Goal: Task Accomplishment & Management: Use online tool/utility

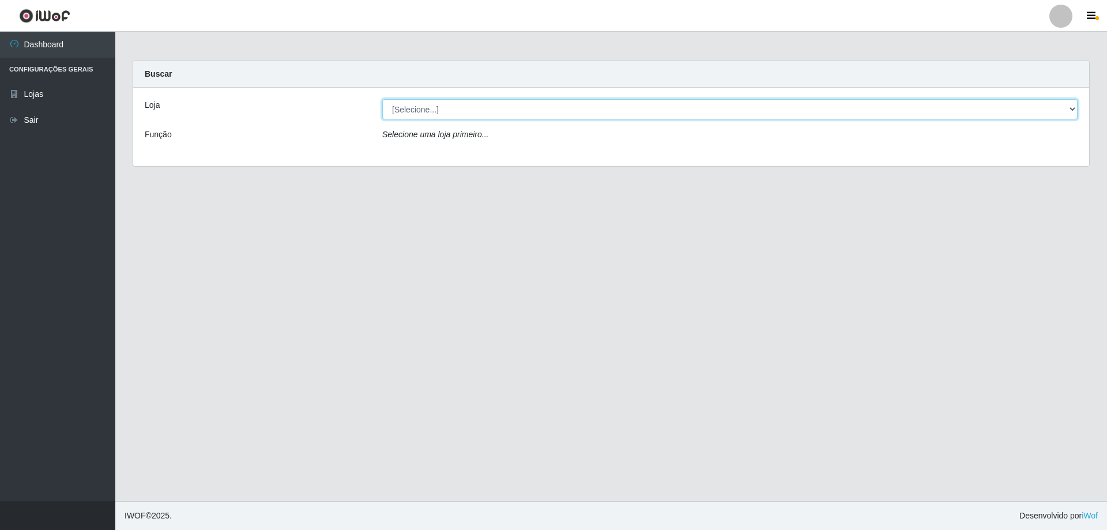
click at [478, 106] on select "[Selecione...] Atacado Vem - [STREET_ADDRESS]" at bounding box center [729, 109] width 695 height 20
select select "461"
click at [382, 99] on select "[Selecione...] Atacado Vem - [STREET_ADDRESS]" at bounding box center [729, 109] width 695 height 20
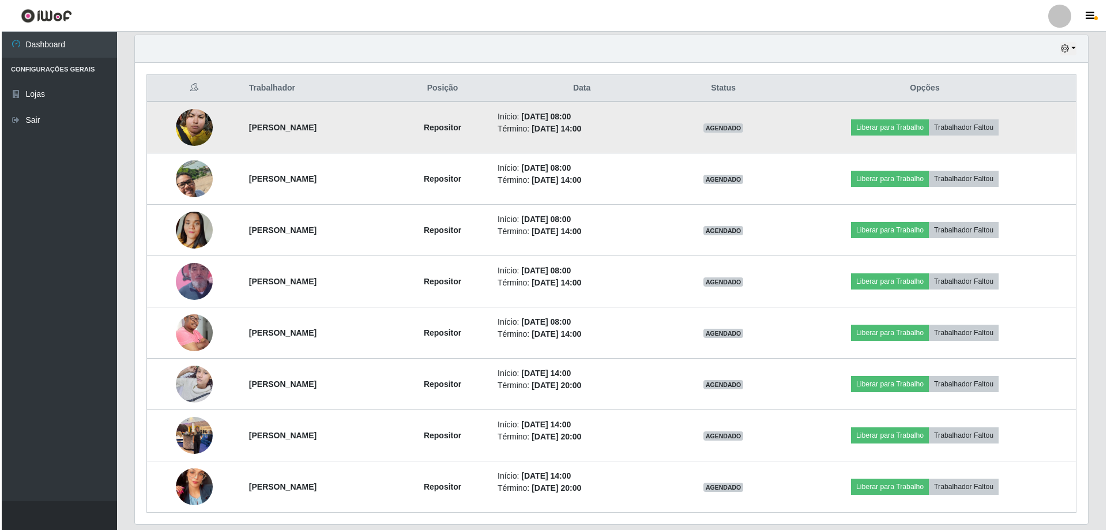
scroll to position [441, 0]
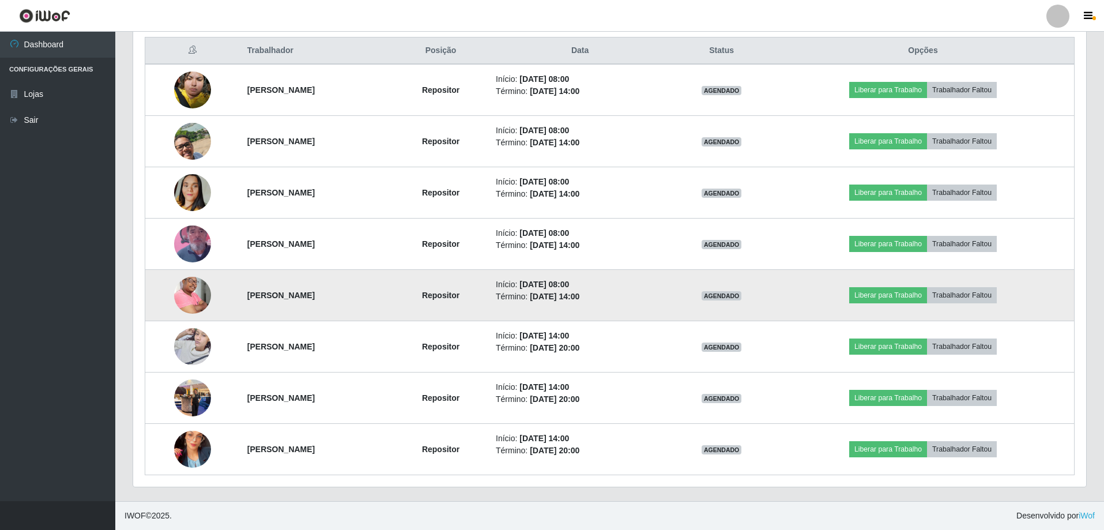
click at [184, 295] on img at bounding box center [192, 294] width 37 height 55
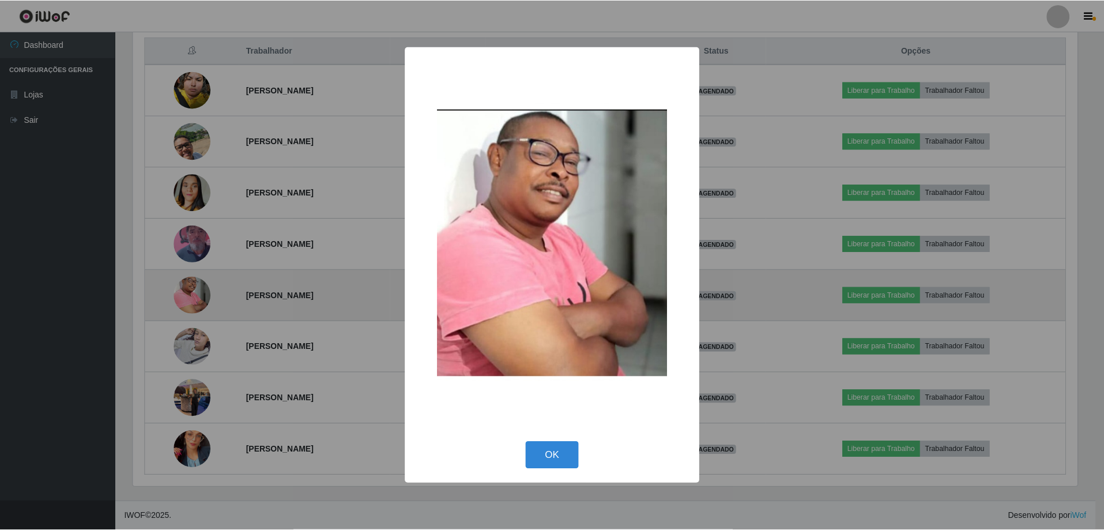
scroll to position [239, 947]
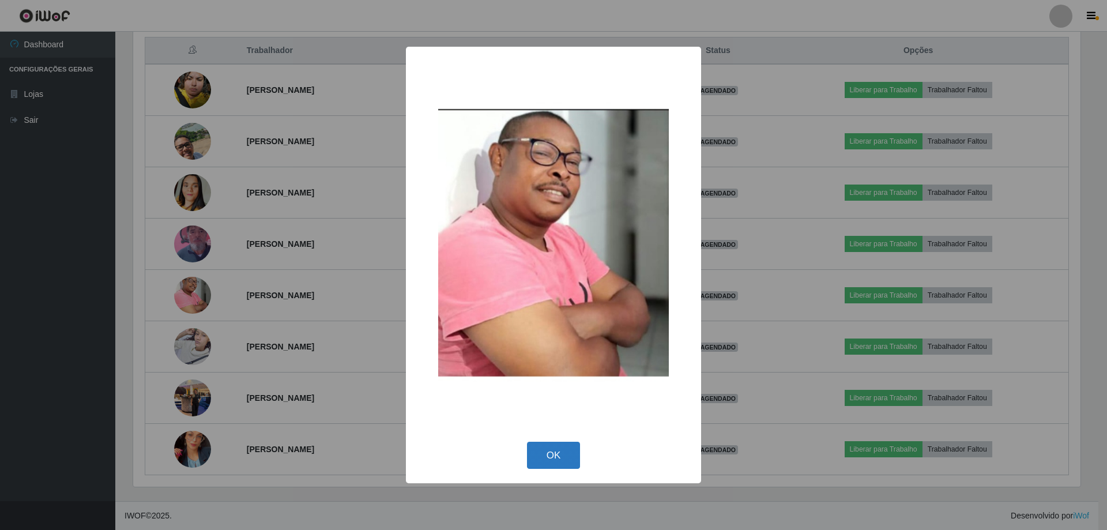
click at [556, 450] on button "OK" at bounding box center [554, 455] width 54 height 27
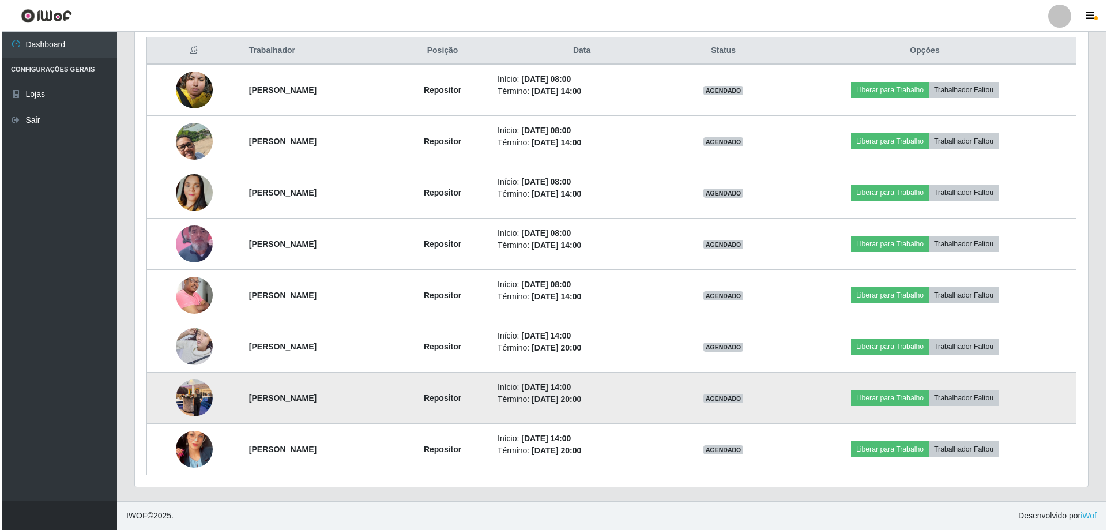
scroll to position [239, 953]
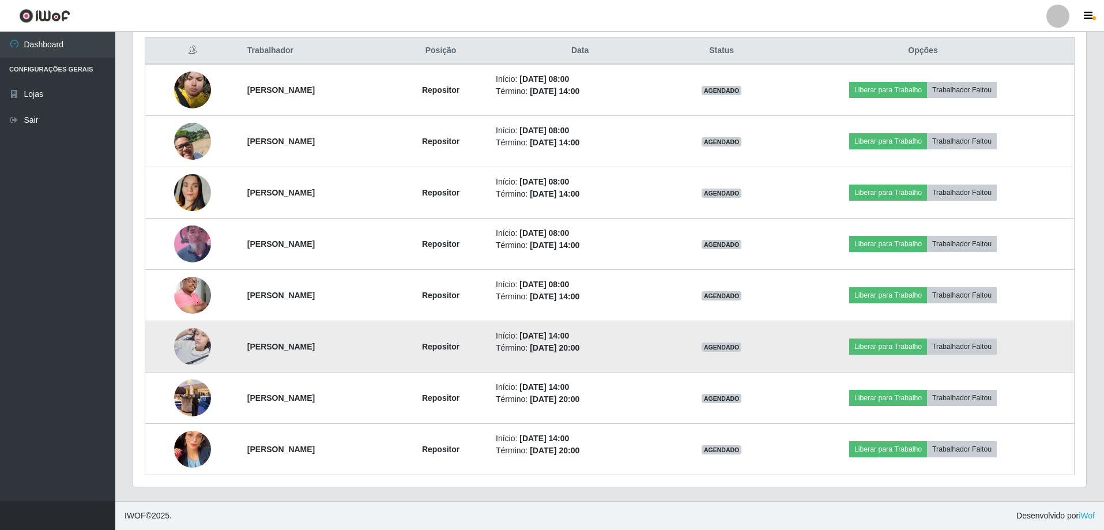
click at [189, 345] on img at bounding box center [192, 346] width 37 height 49
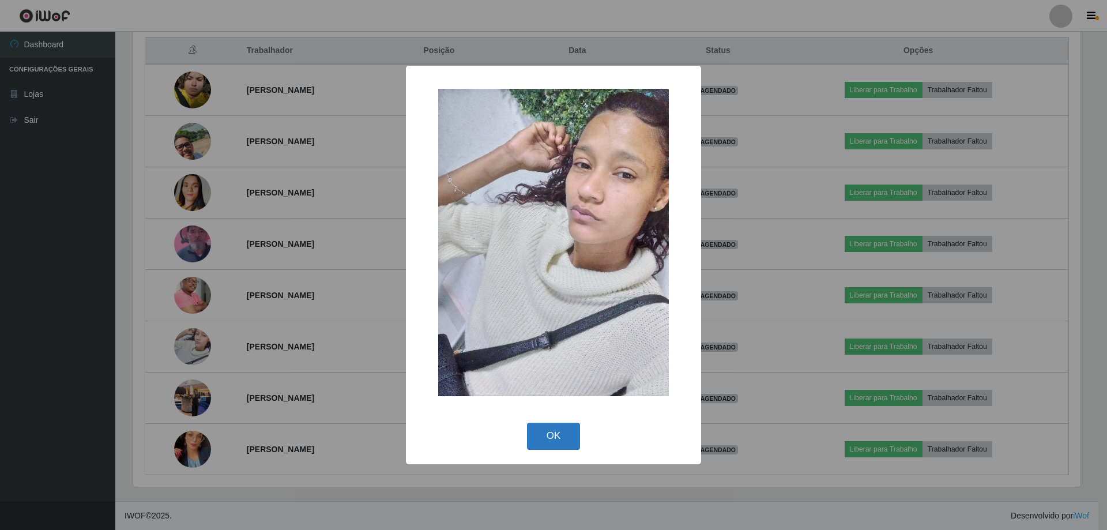
click at [574, 435] on button "OK" at bounding box center [554, 436] width 54 height 27
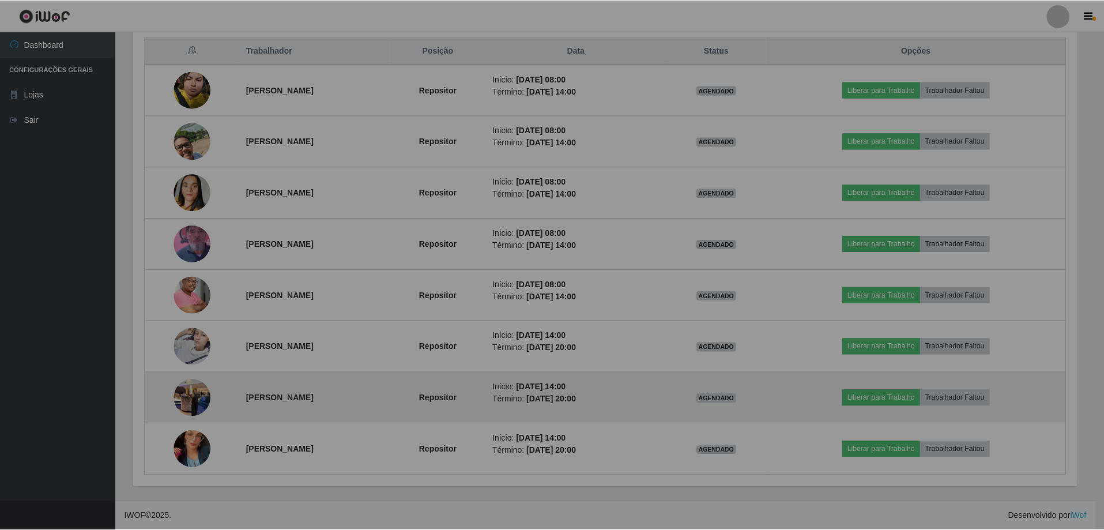
scroll to position [239, 953]
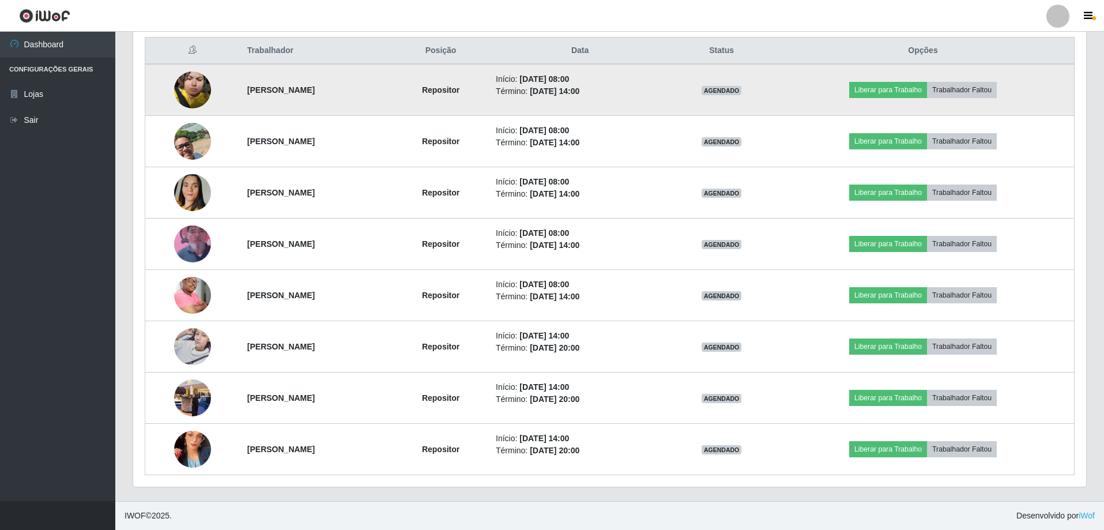
click at [184, 92] on img at bounding box center [192, 89] width 37 height 49
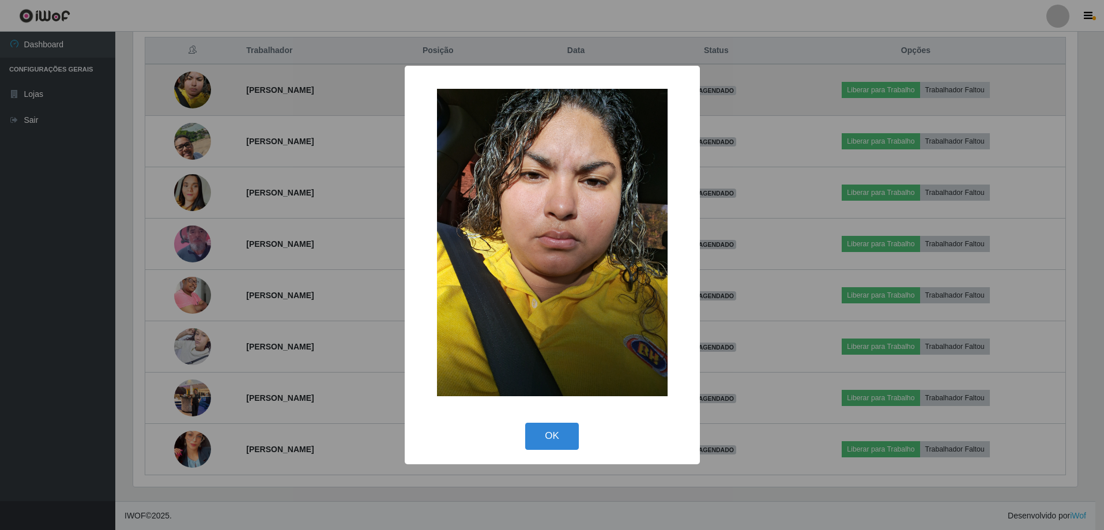
scroll to position [239, 947]
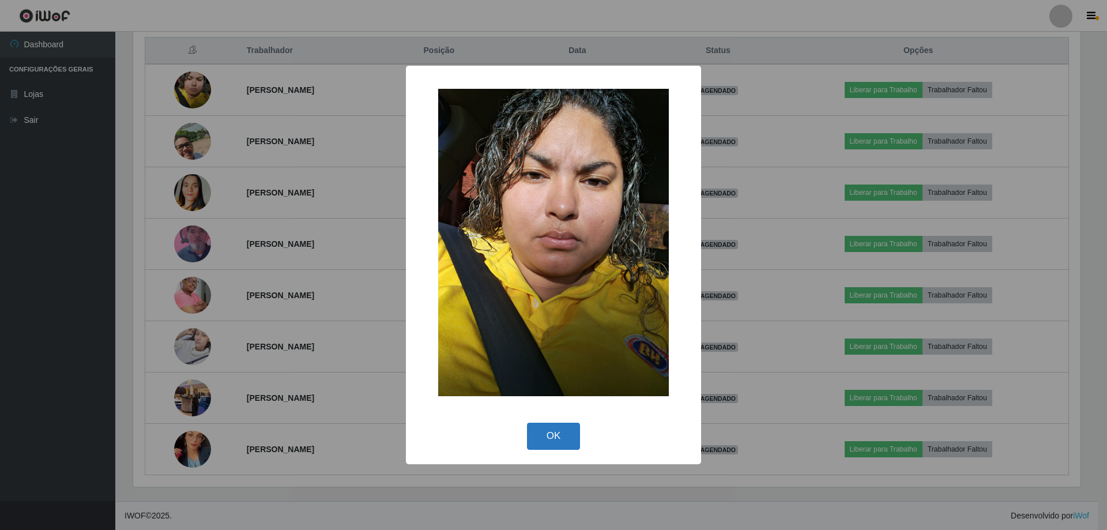
click at [555, 443] on button "OK" at bounding box center [554, 436] width 54 height 27
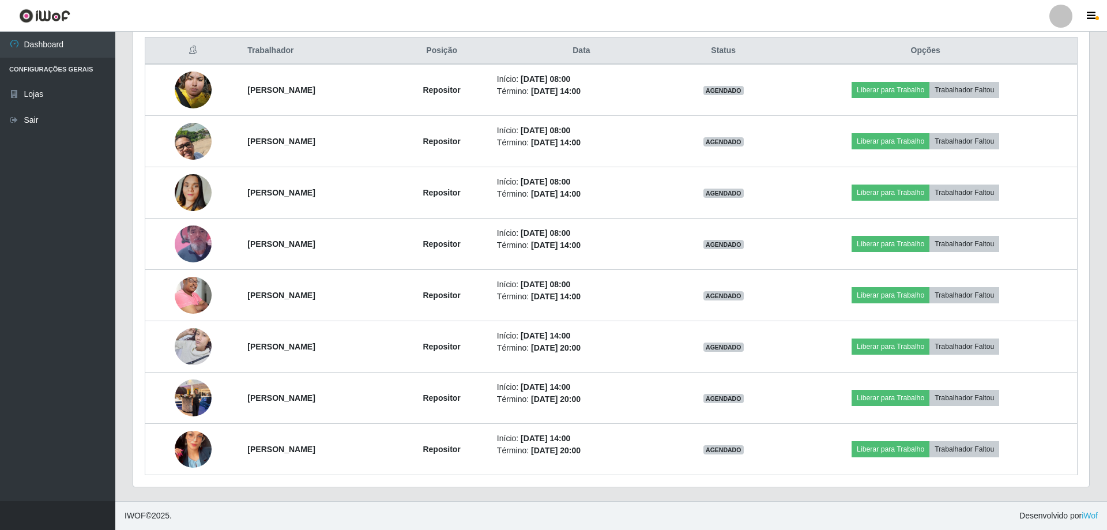
scroll to position [239, 953]
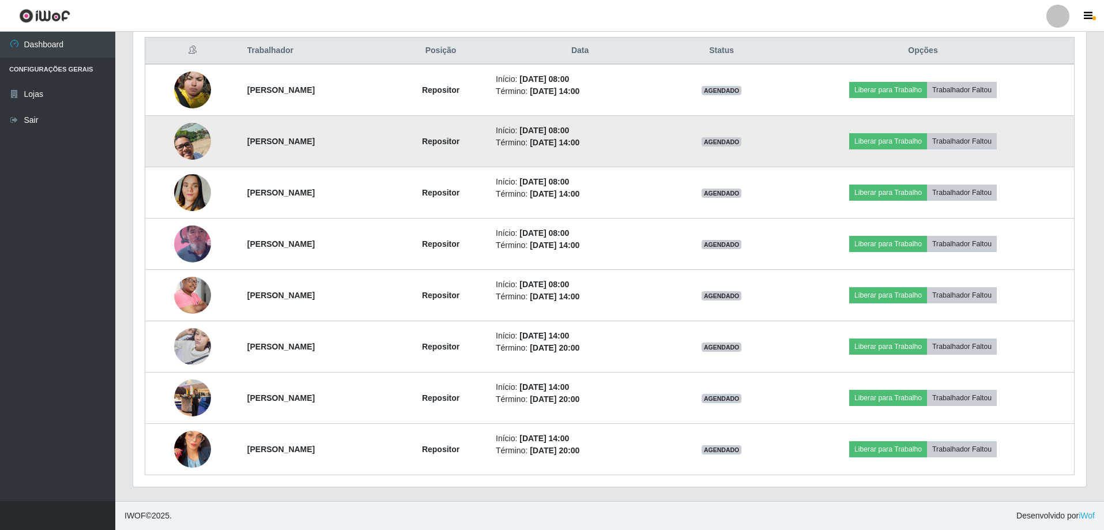
click at [181, 144] on img at bounding box center [192, 141] width 37 height 66
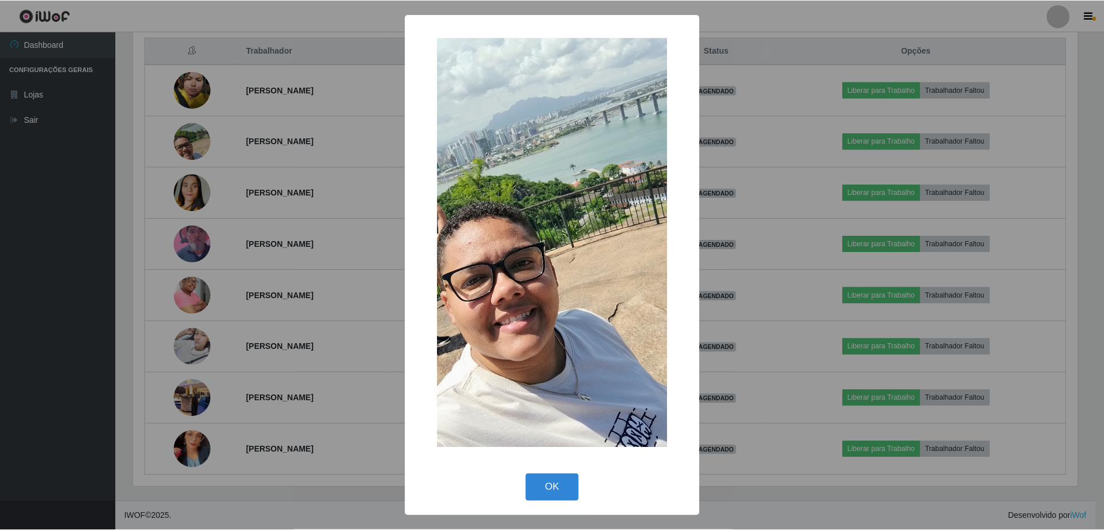
scroll to position [239, 947]
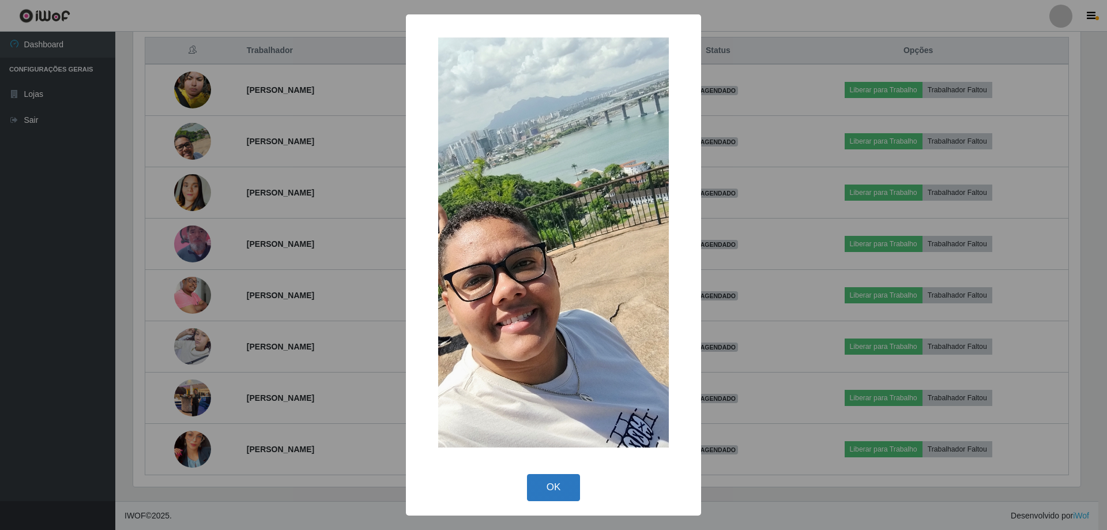
click at [567, 488] on button "OK" at bounding box center [554, 487] width 54 height 27
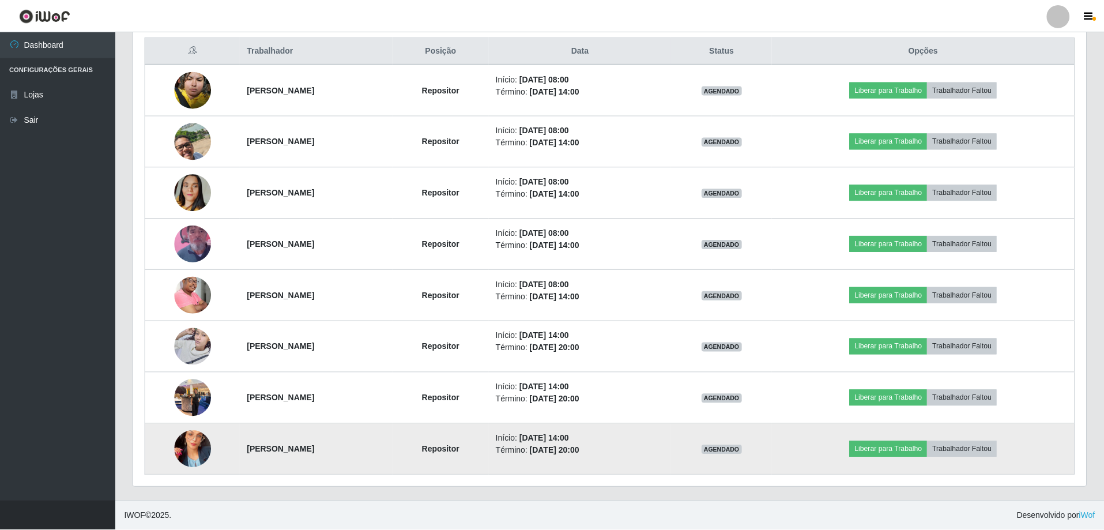
scroll to position [239, 953]
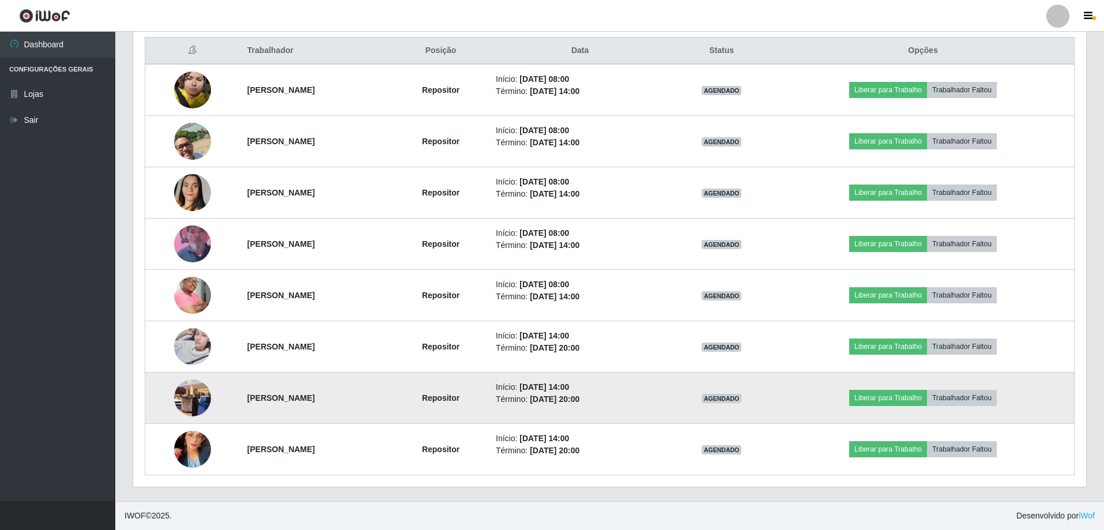
click at [191, 393] on img at bounding box center [192, 397] width 37 height 49
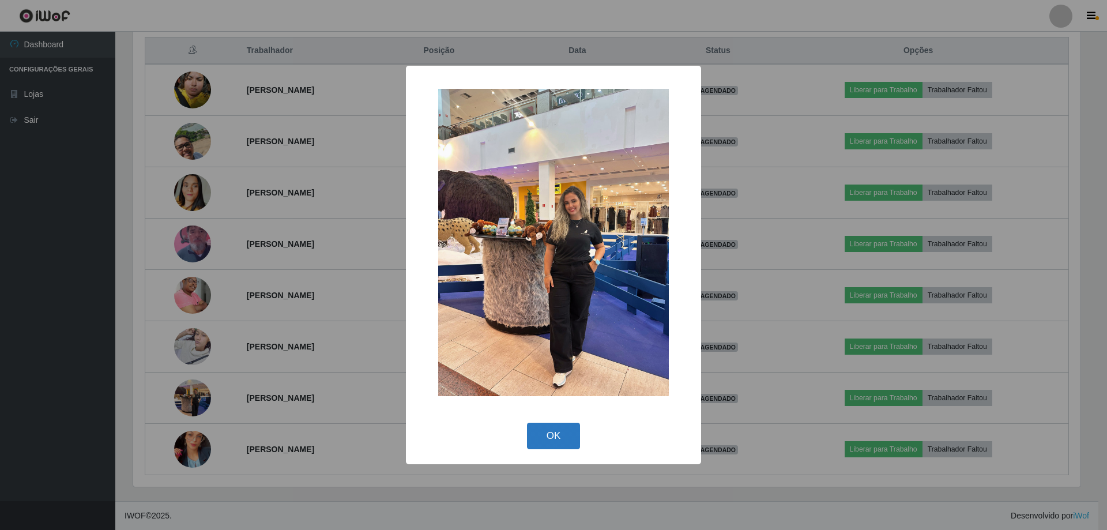
click at [546, 434] on button "OK" at bounding box center [554, 436] width 54 height 27
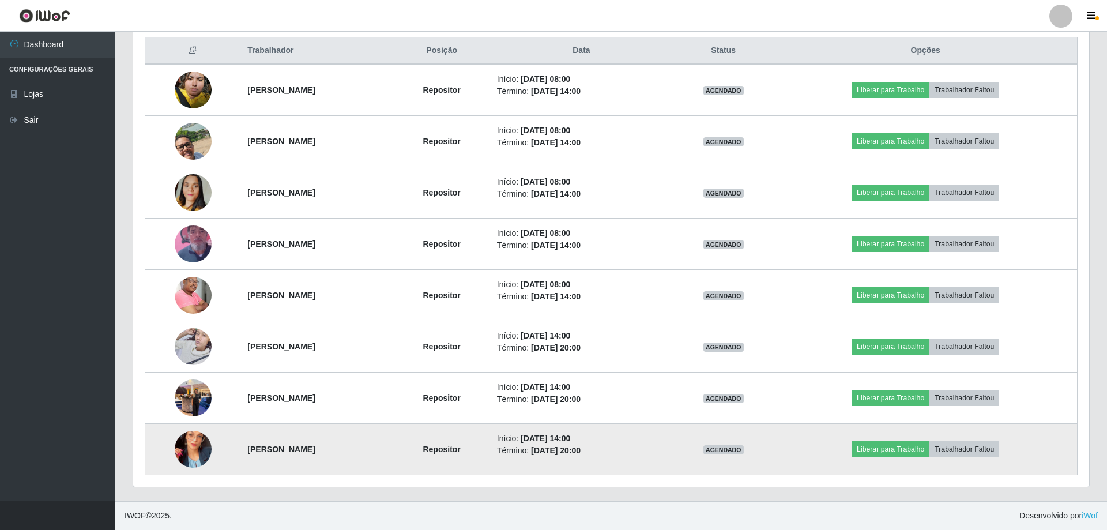
scroll to position [239, 953]
click at [182, 454] on img at bounding box center [192, 449] width 37 height 66
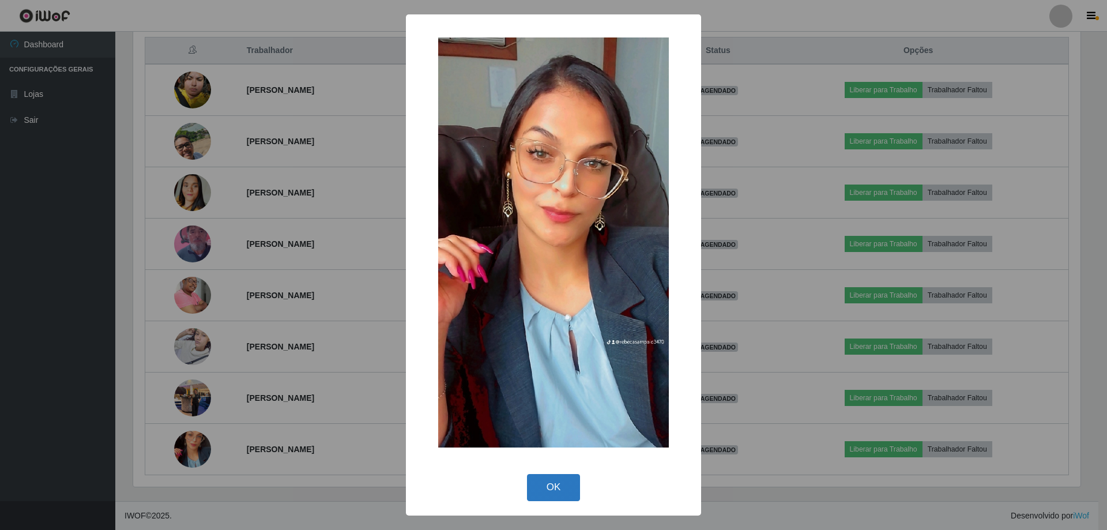
click at [551, 485] on button "OK" at bounding box center [554, 487] width 54 height 27
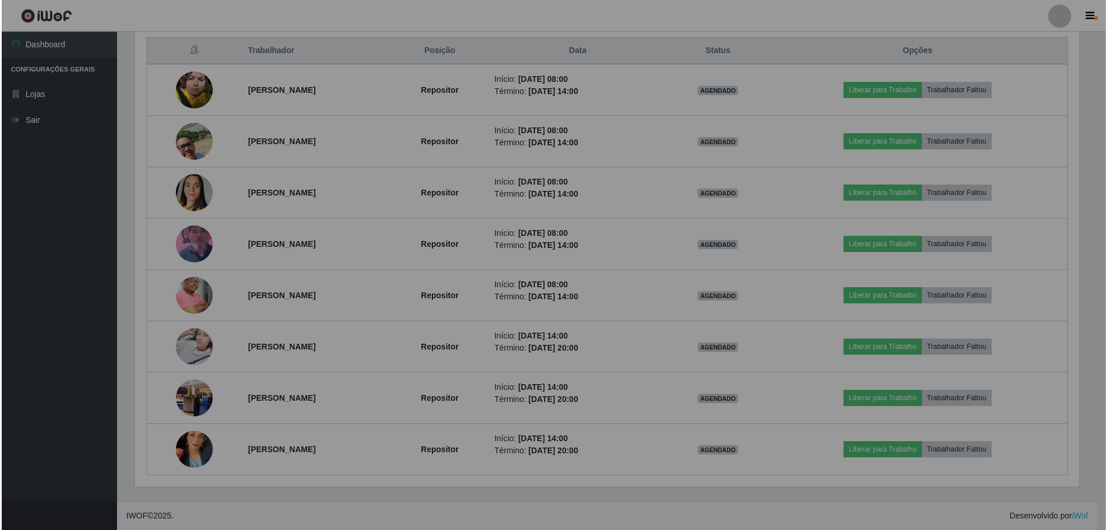
scroll to position [239, 953]
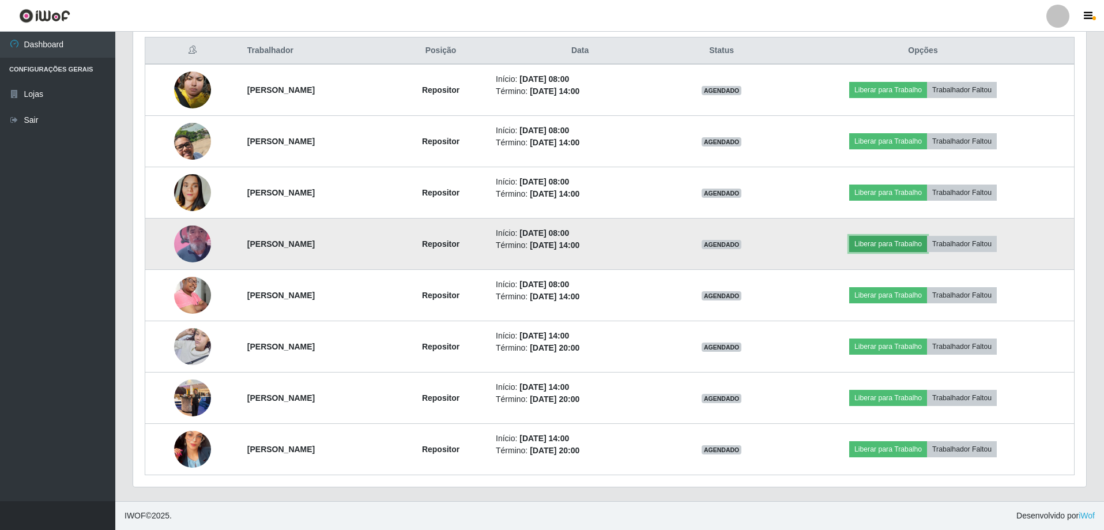
click at [907, 243] on button "Liberar para Trabalho" at bounding box center [888, 244] width 78 height 16
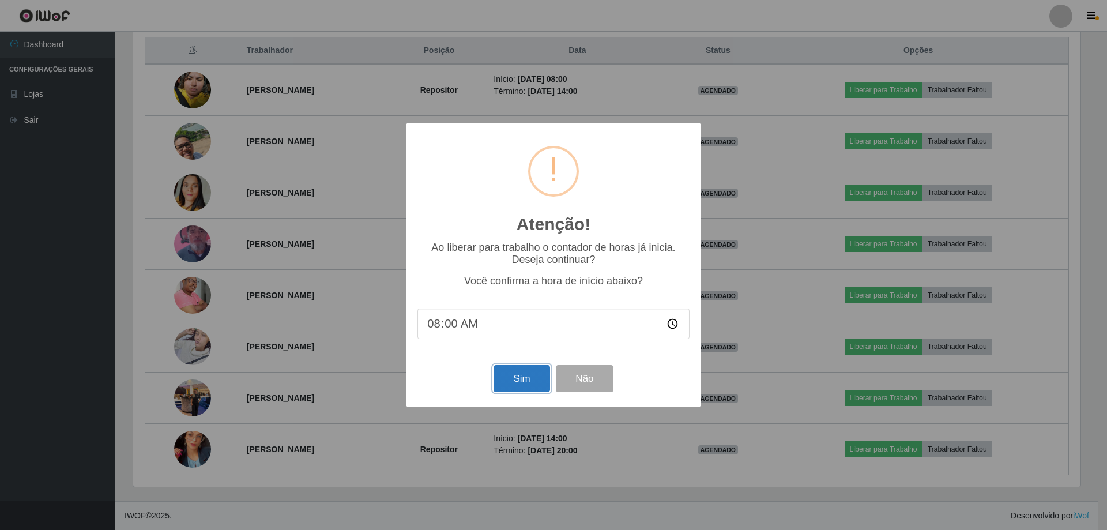
click at [501, 380] on button "Sim" at bounding box center [521, 378] width 56 height 27
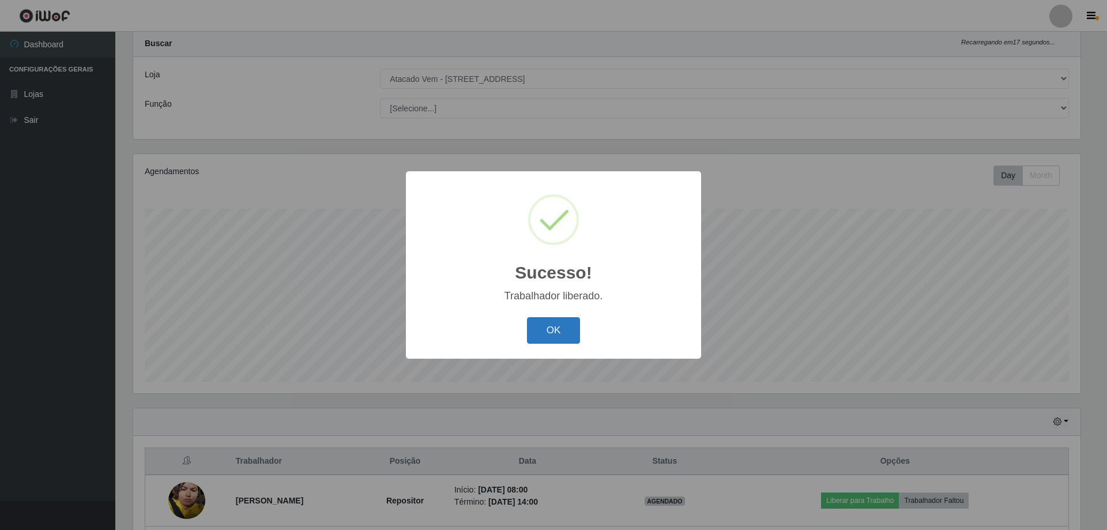
click at [550, 332] on button "OK" at bounding box center [554, 330] width 54 height 27
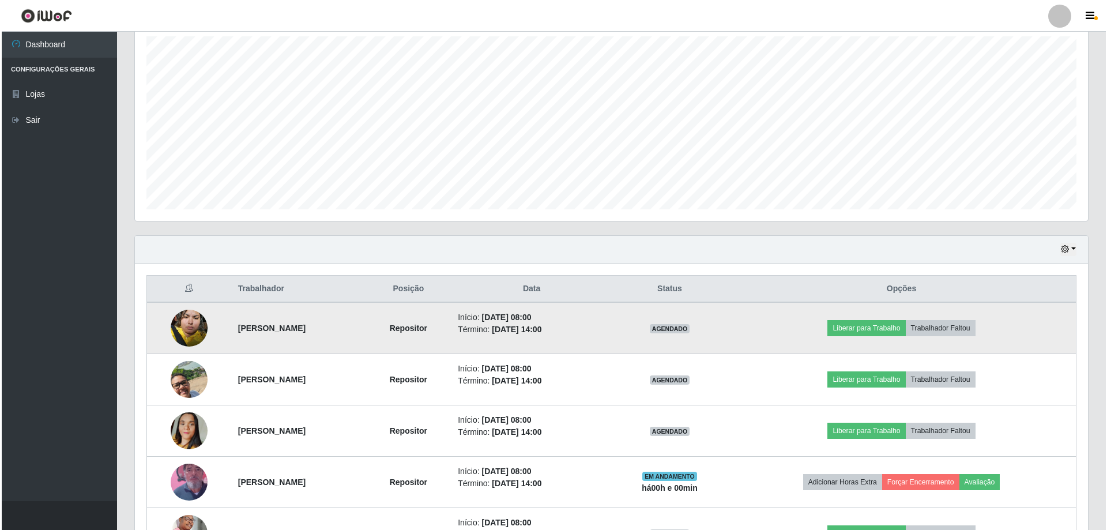
scroll to position [203, 0]
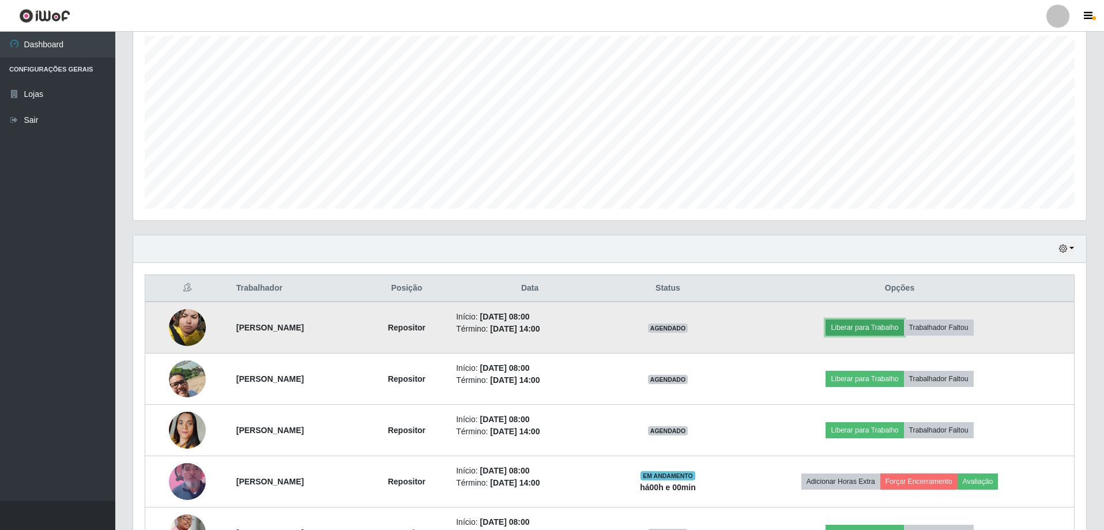
click at [883, 325] on button "Liberar para Trabalho" at bounding box center [864, 327] width 78 height 16
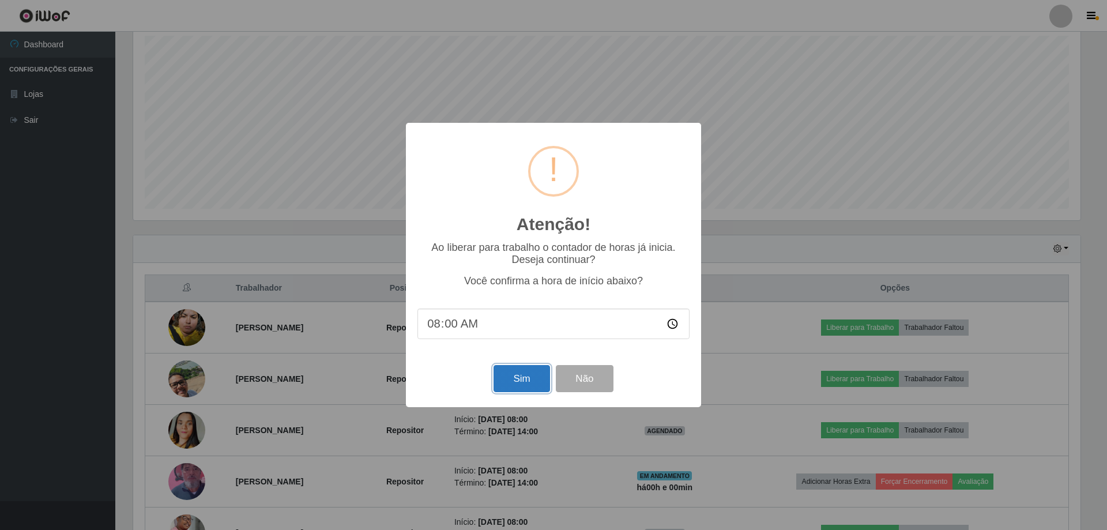
click at [521, 383] on button "Sim" at bounding box center [521, 378] width 56 height 27
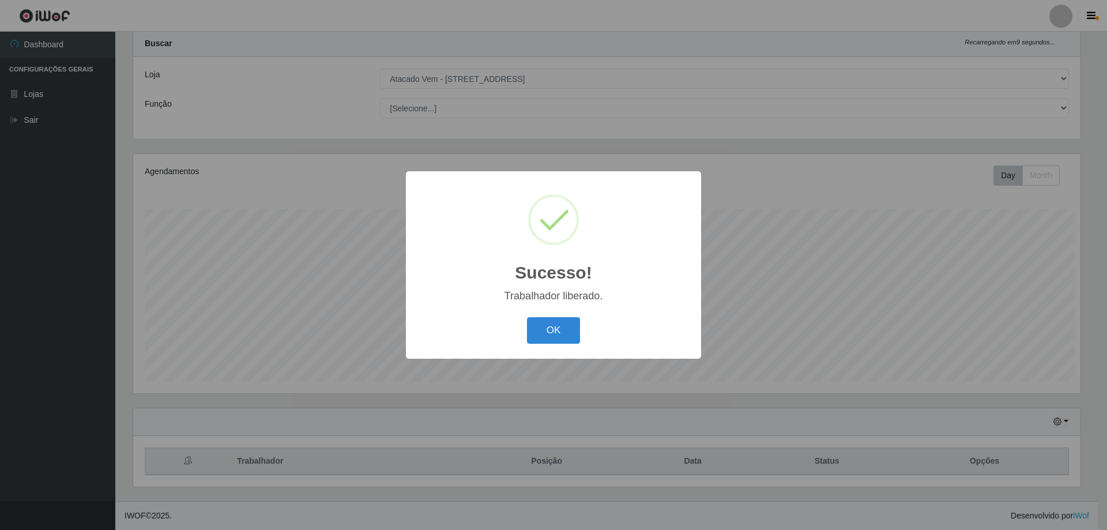
scroll to position [576212, 575504]
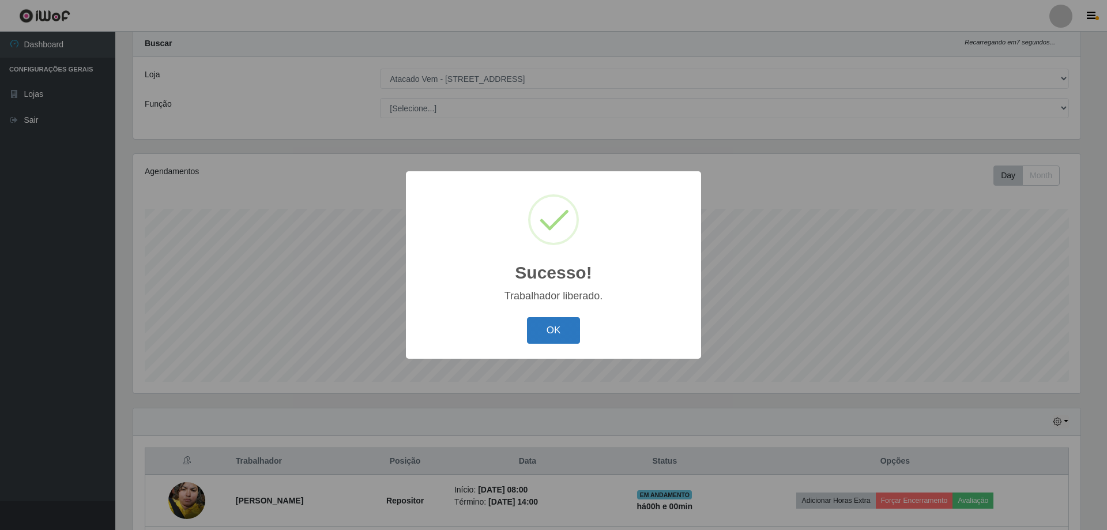
click at [557, 327] on button "OK" at bounding box center [554, 330] width 54 height 27
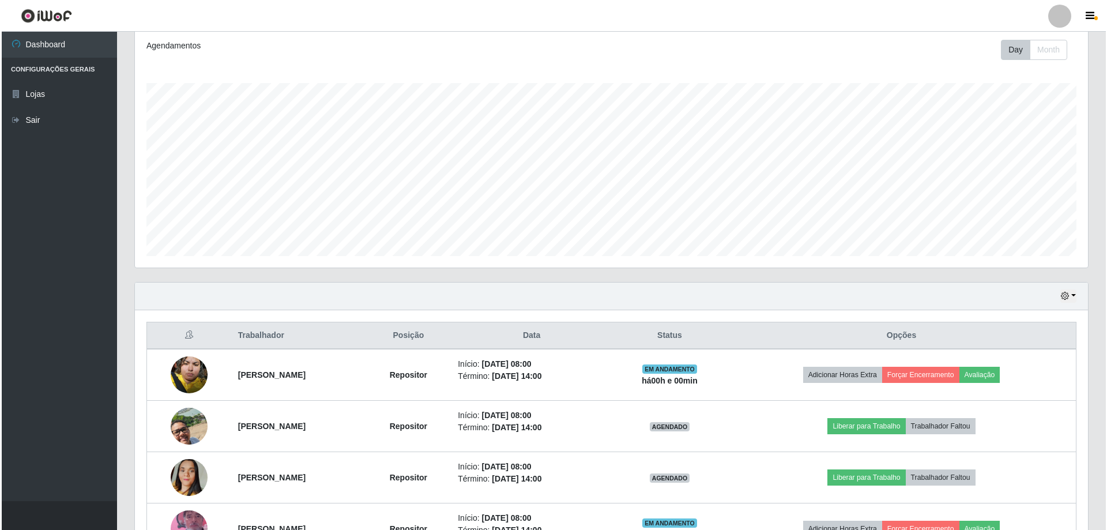
scroll to position [376, 0]
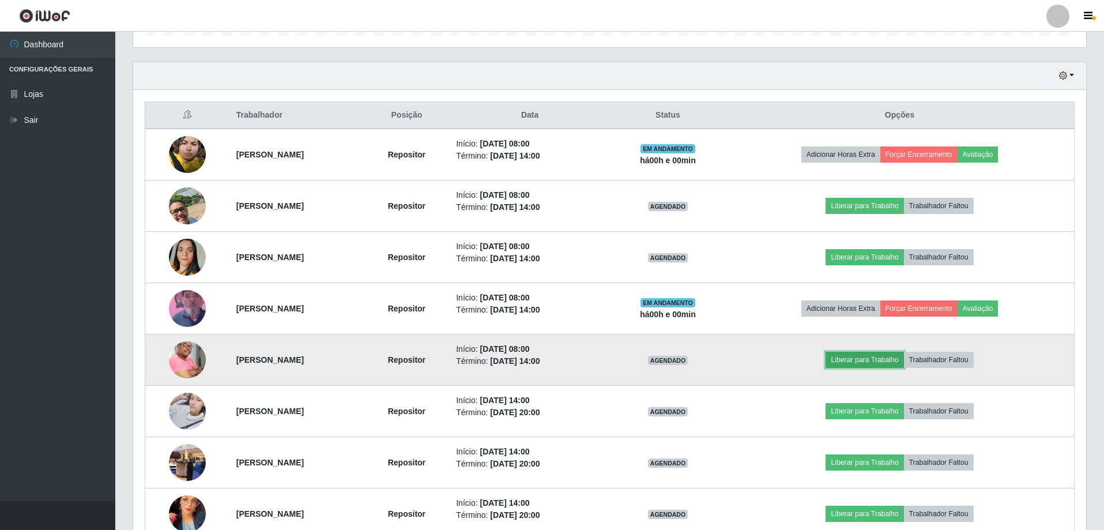
click at [877, 357] on button "Liberar para Trabalho" at bounding box center [864, 360] width 78 height 16
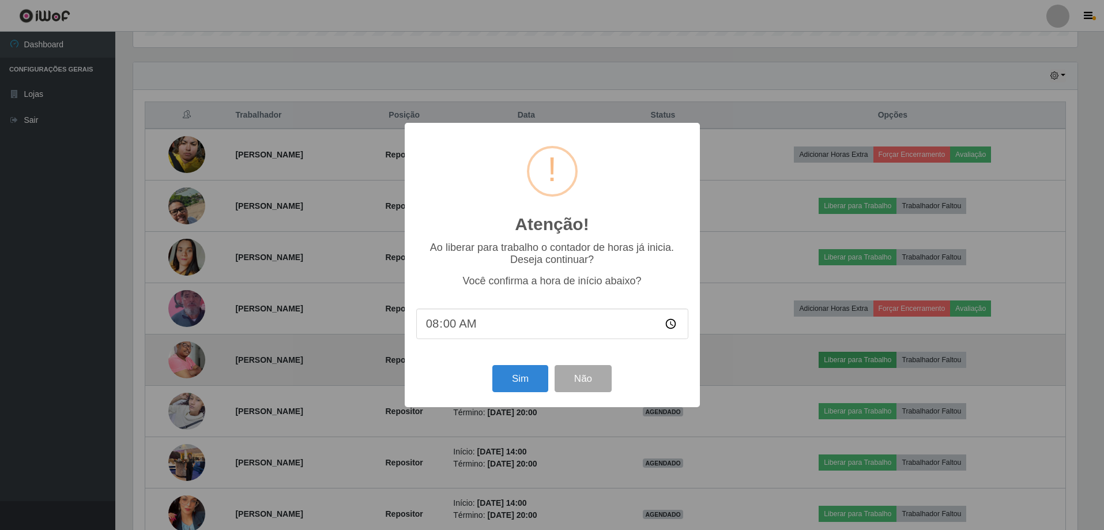
scroll to position [239, 947]
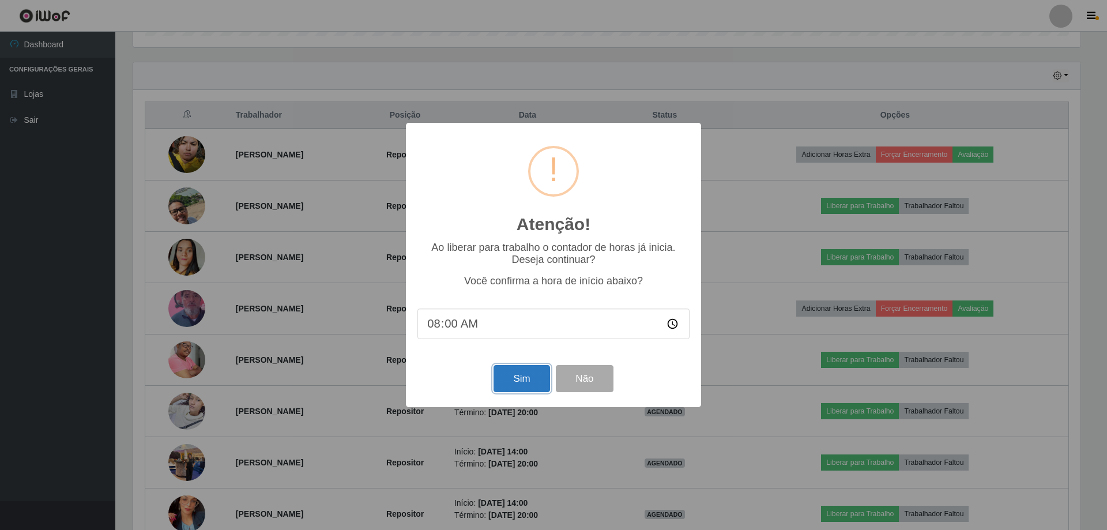
click at [519, 382] on button "Sim" at bounding box center [521, 378] width 56 height 27
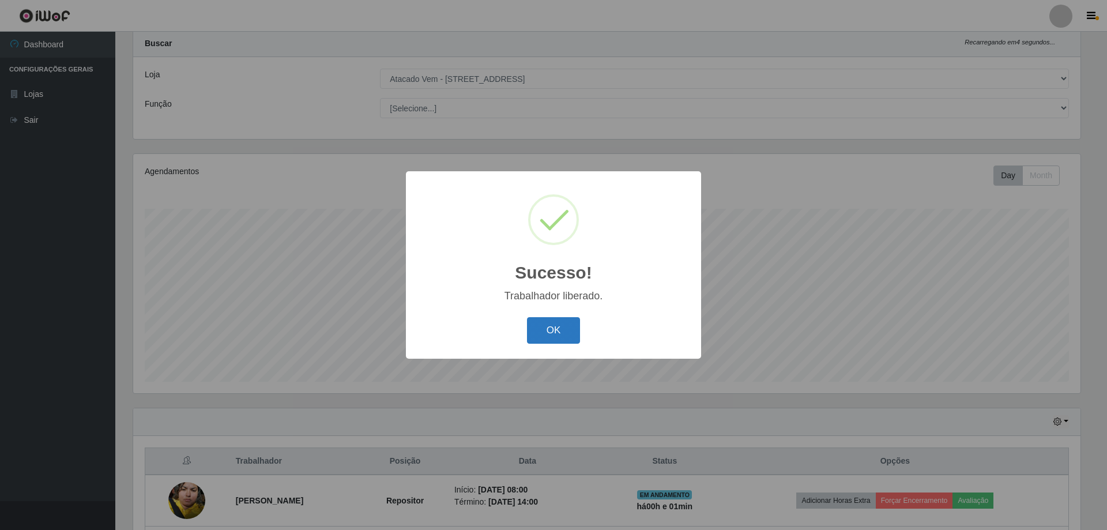
click at [556, 337] on button "OK" at bounding box center [554, 330] width 54 height 27
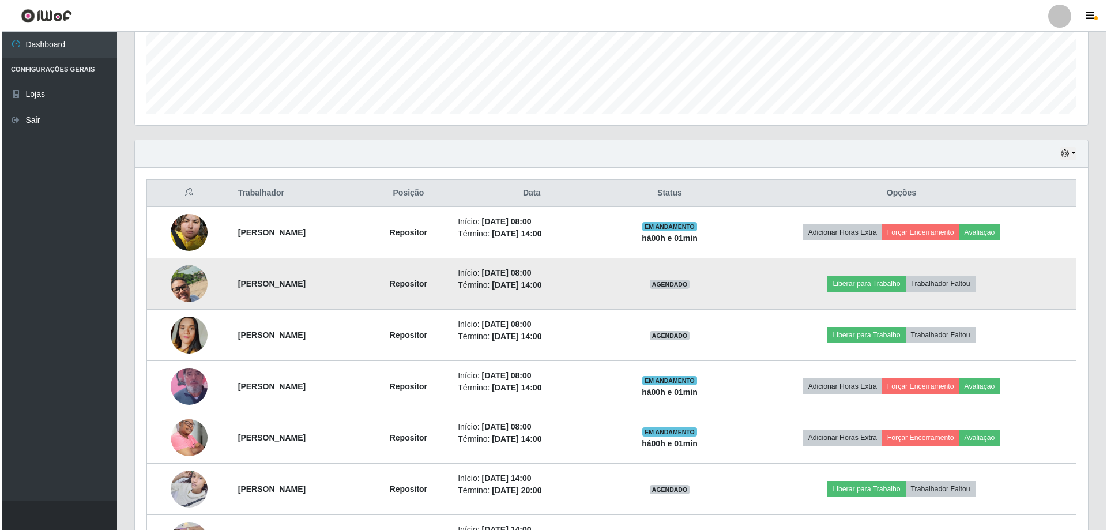
scroll to position [319, 0]
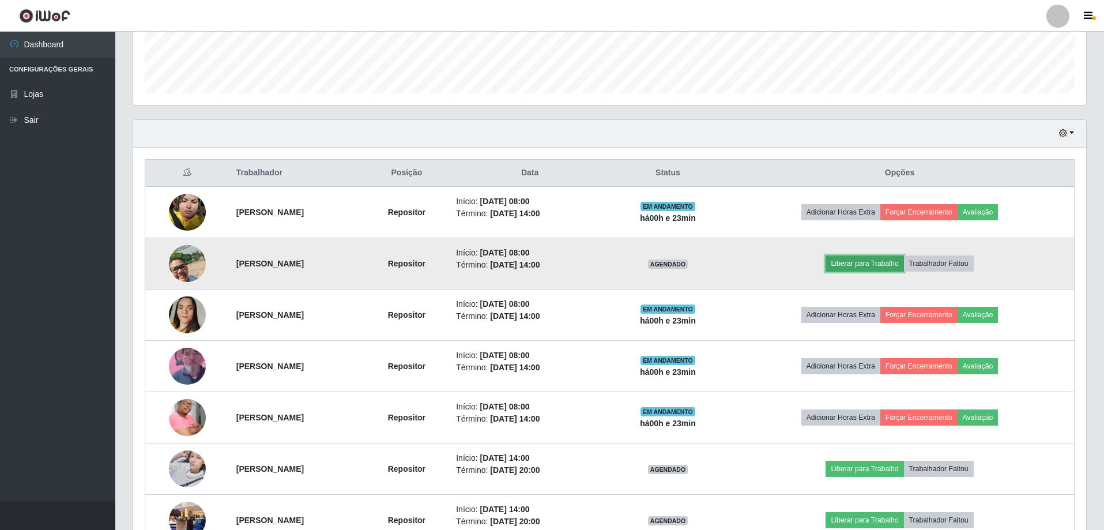
click at [869, 264] on button "Liberar para Trabalho" at bounding box center [864, 263] width 78 height 16
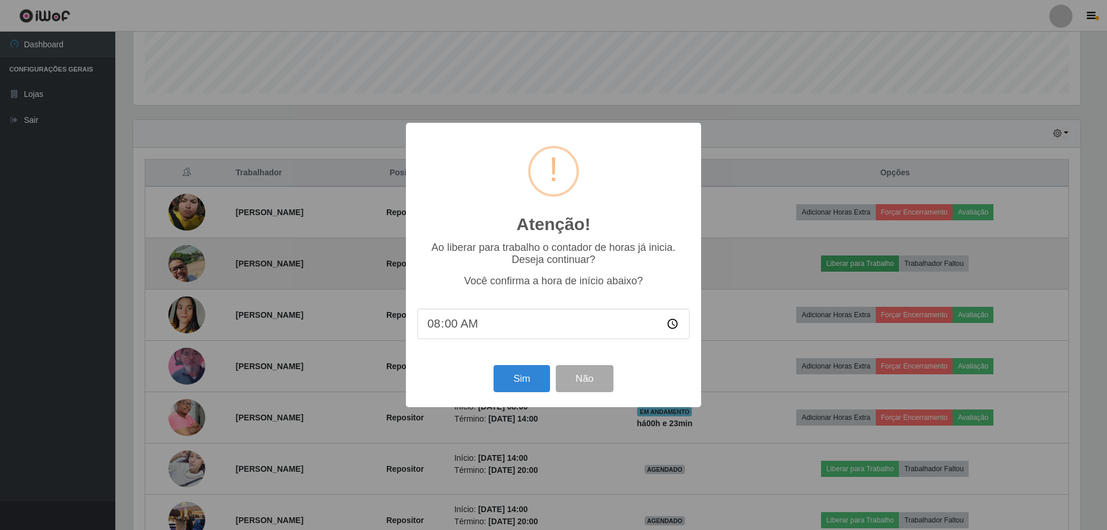
scroll to position [239, 947]
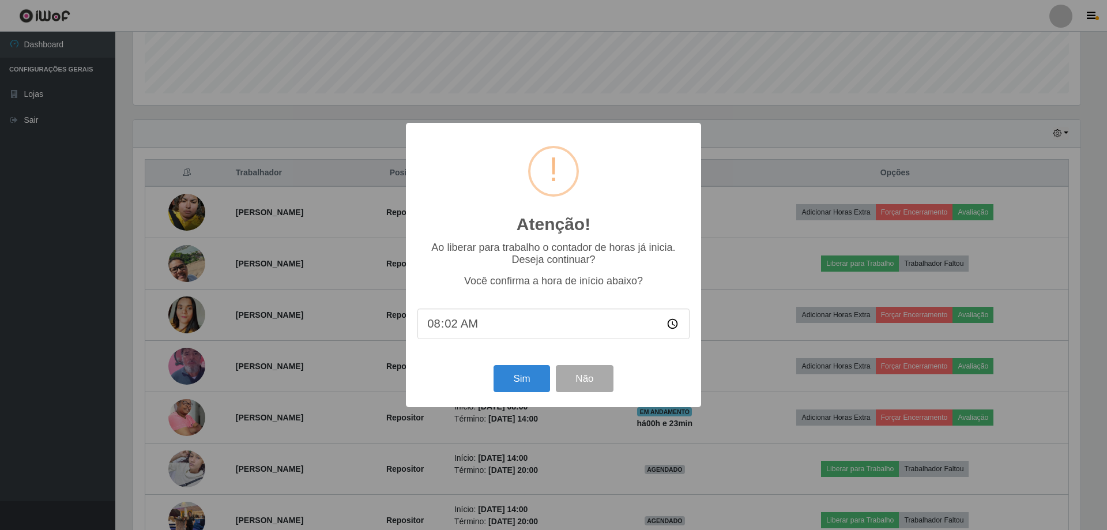
type input "08:20"
click at [523, 383] on button "Sim" at bounding box center [521, 378] width 56 height 27
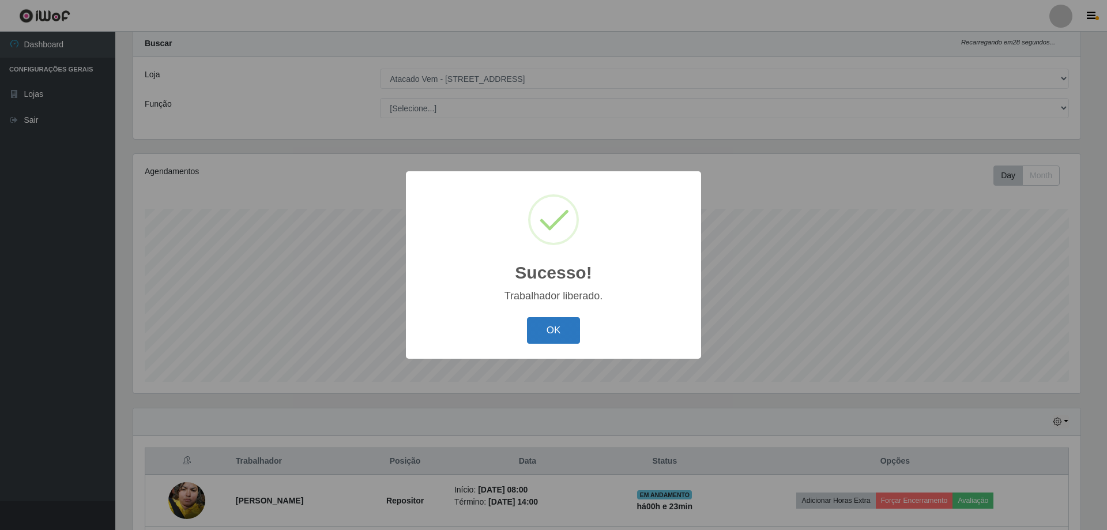
click at [542, 333] on button "OK" at bounding box center [554, 330] width 54 height 27
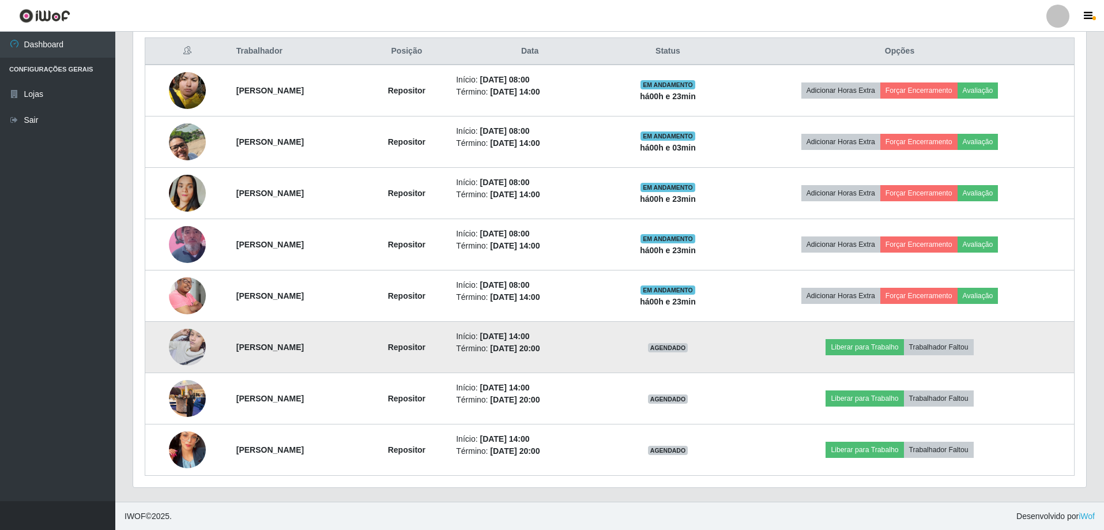
scroll to position [441, 0]
